Goal: Task Accomplishment & Management: Manage account settings

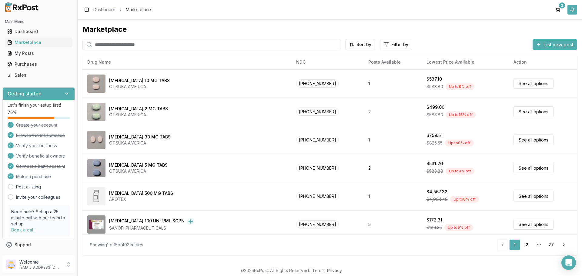
click at [574, 11] on button "button" at bounding box center [573, 10] width 10 height 10
click at [526, 54] on link "View All" at bounding box center [524, 54] width 17 height 5
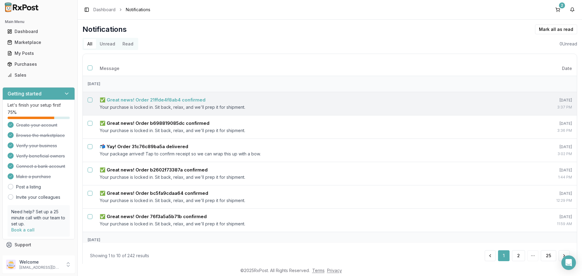
click at [188, 103] on td "✅ Great news! Order 21ffde4f8ab4 confirmed Your purchase is locked in. Sit back…" at bounding box center [305, 103] width 420 height 23
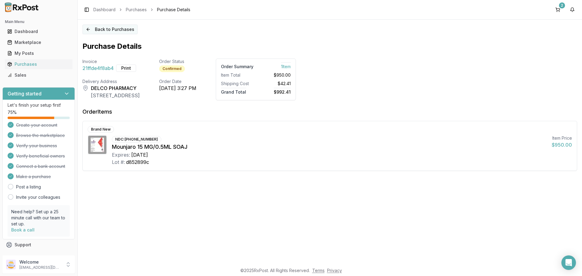
click at [109, 30] on button "Back to Purchases" at bounding box center [109, 30] width 55 height 10
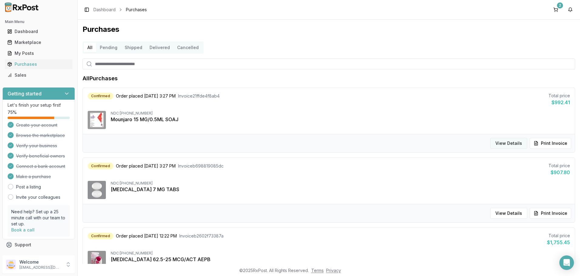
click at [504, 146] on button "View Details" at bounding box center [508, 143] width 37 height 11
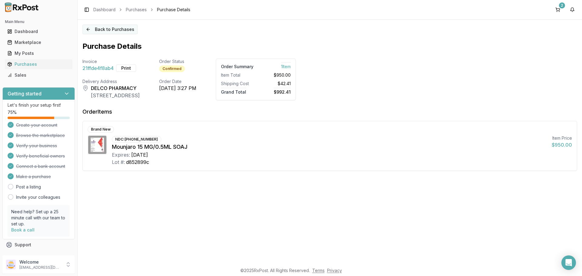
click at [116, 30] on button "Back to Purchases" at bounding box center [109, 30] width 55 height 10
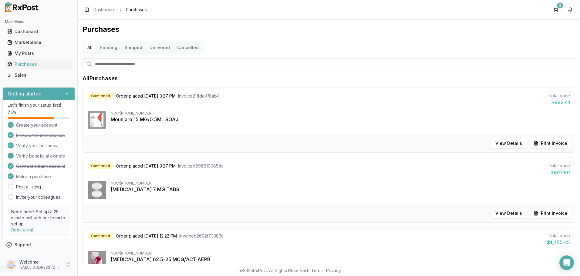
click at [69, 264] on icon at bounding box center [68, 265] width 6 height 6
click at [101, 265] on span "Sign Out" at bounding box center [110, 266] width 58 height 6
